Goal: Transaction & Acquisition: Download file/media

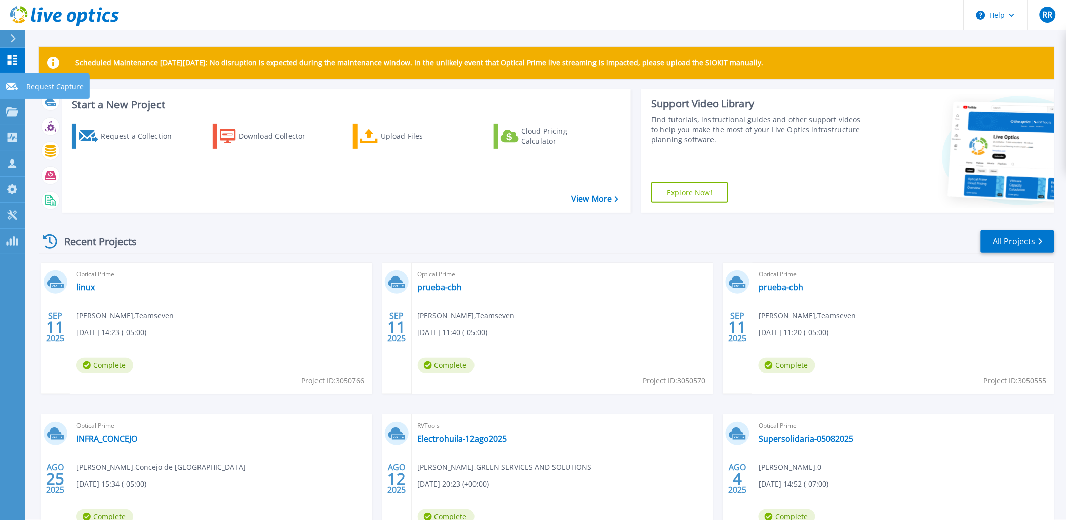
click at [11, 88] on icon at bounding box center [12, 87] width 12 height 8
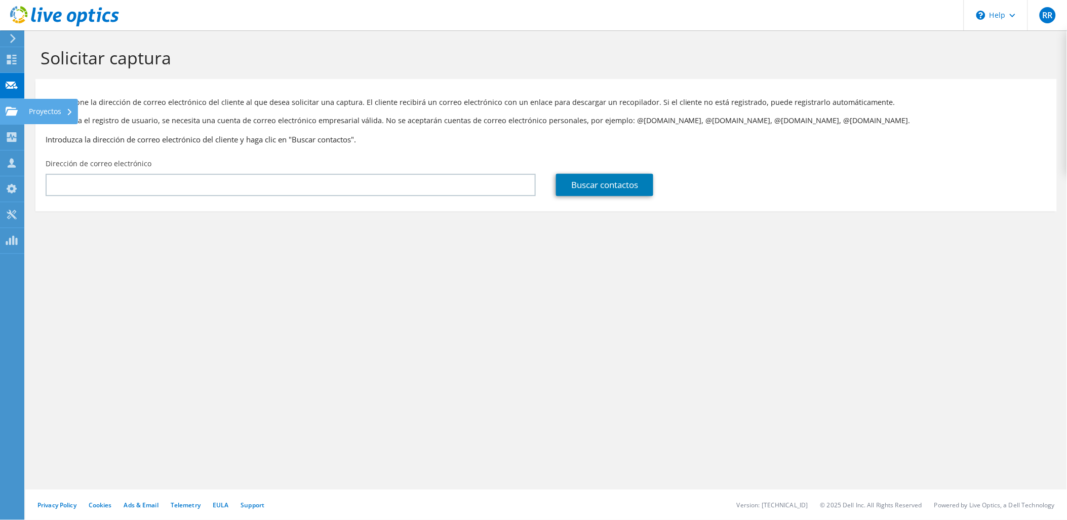
click at [6, 110] on icon at bounding box center [12, 111] width 12 height 10
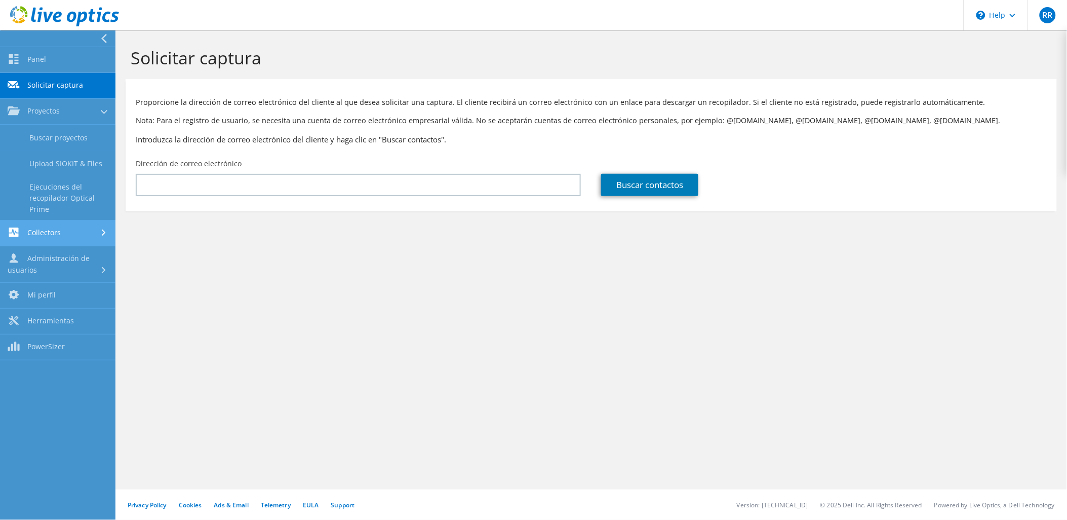
click at [76, 233] on link "Collectors" at bounding box center [57, 233] width 115 height 26
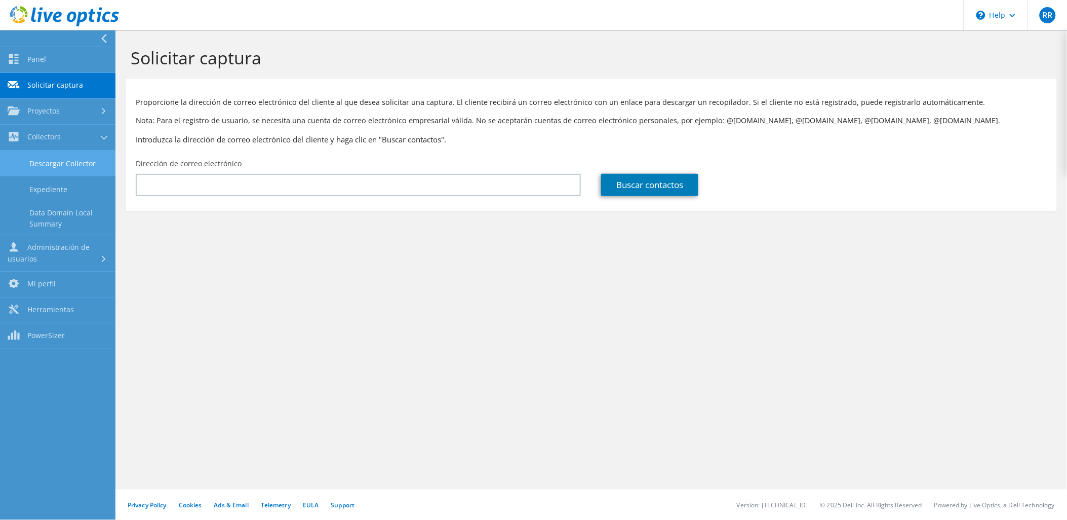
click at [83, 160] on link "Descargar Collector" at bounding box center [57, 163] width 115 height 26
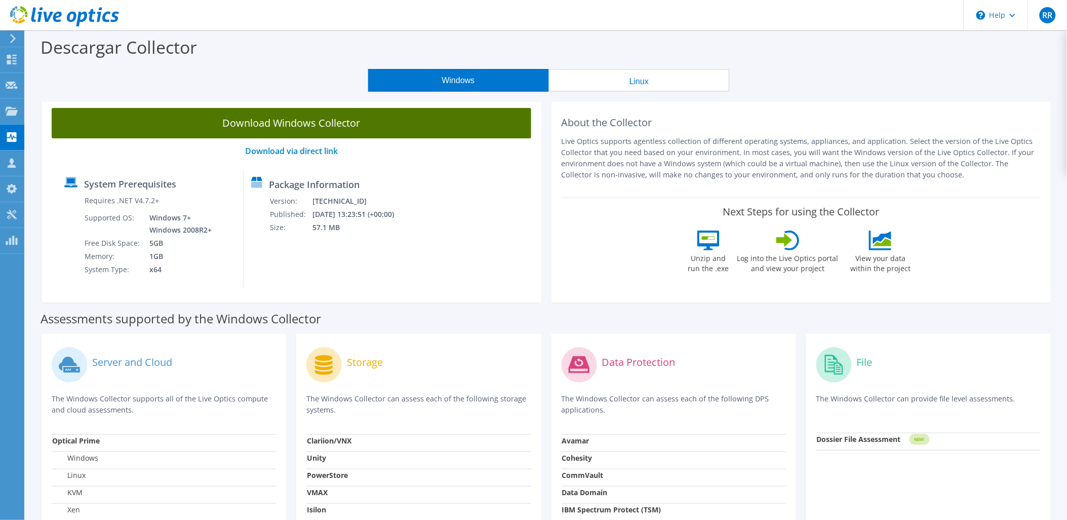
click at [253, 123] on link "Download Windows Collector" at bounding box center [292, 123] width 480 height 30
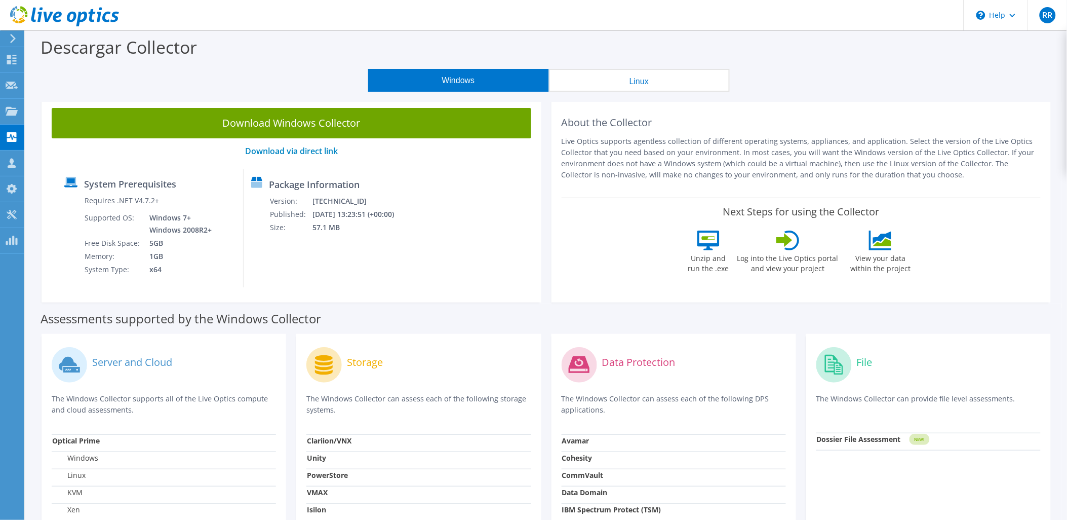
click at [783, 59] on div "Descargar Collector" at bounding box center [546, 49] width 1032 height 38
click at [803, 52] on div "Descargar Collector" at bounding box center [546, 49] width 1032 height 38
click at [913, 77] on div "Windows Linux" at bounding box center [548, 80] width 1027 height 23
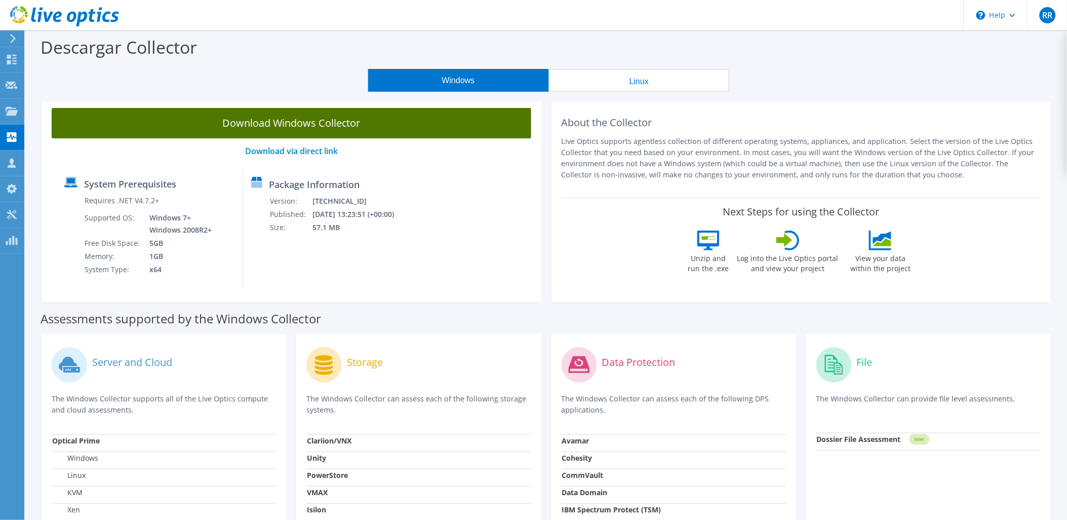
click at [315, 116] on link "Download Windows Collector" at bounding box center [292, 123] width 480 height 30
